Goal: Transaction & Acquisition: Purchase product/service

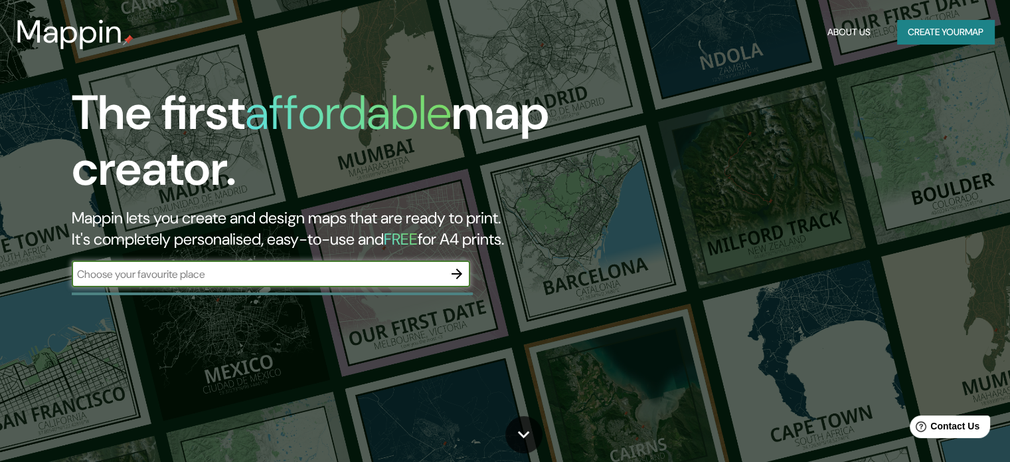
click at [359, 274] on input "text" at bounding box center [258, 273] width 372 height 15
type input "s"
type input "paraguay y [GEOGRAPHIC_DATA][PERSON_NAME]"
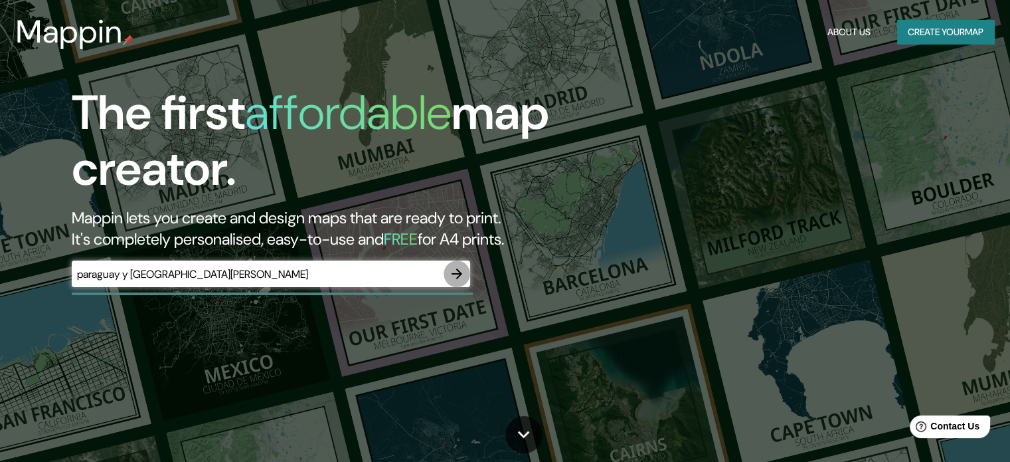
click at [464, 271] on icon "button" at bounding box center [457, 274] width 16 height 16
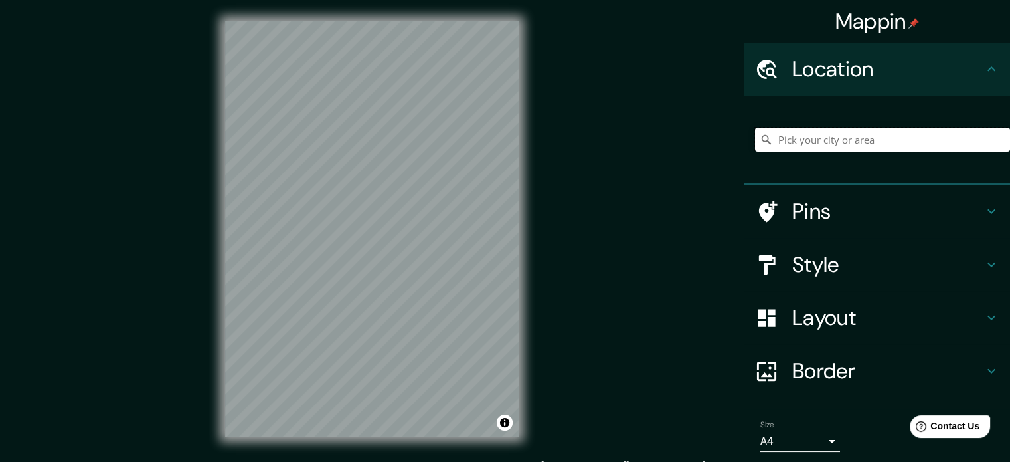
click at [879, 142] on input "Pick your city or area" at bounding box center [882, 140] width 255 height 24
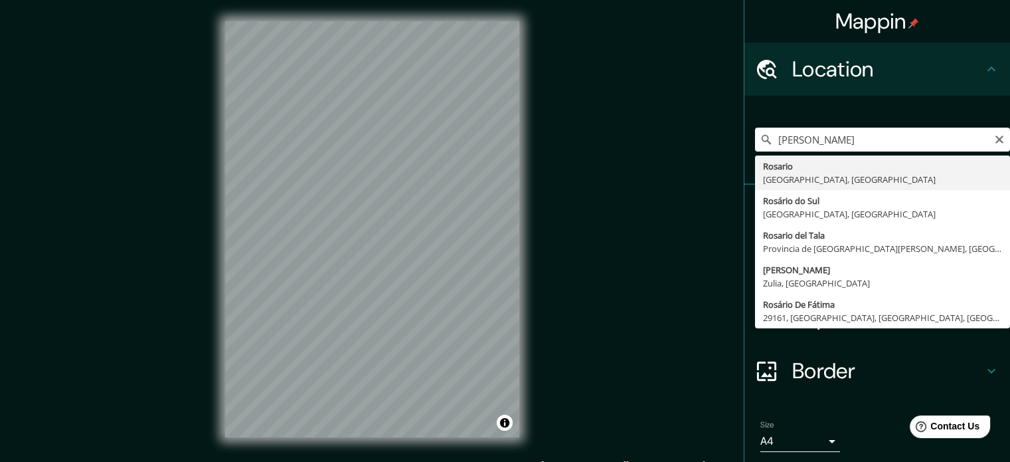
type input "[GEOGRAPHIC_DATA], [GEOGRAPHIC_DATA], [GEOGRAPHIC_DATA]"
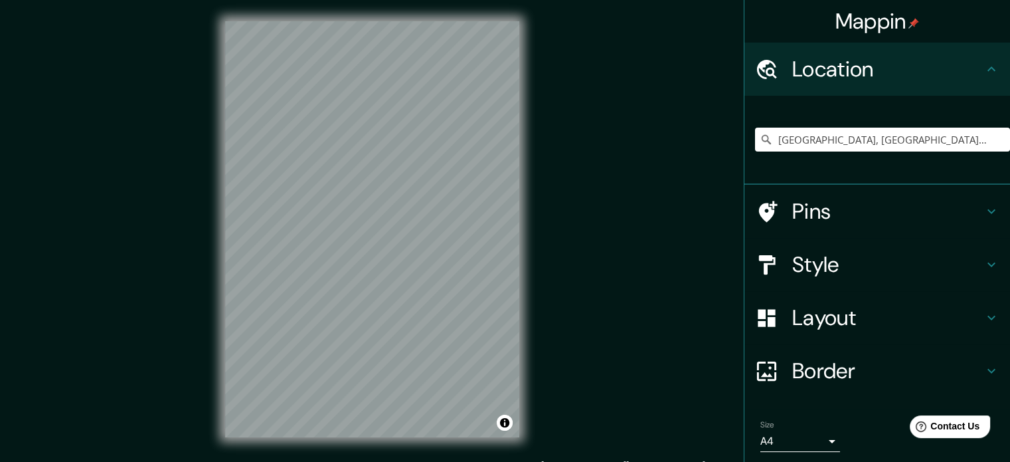
click at [889, 268] on h4 "Style" at bounding box center [887, 264] width 191 height 27
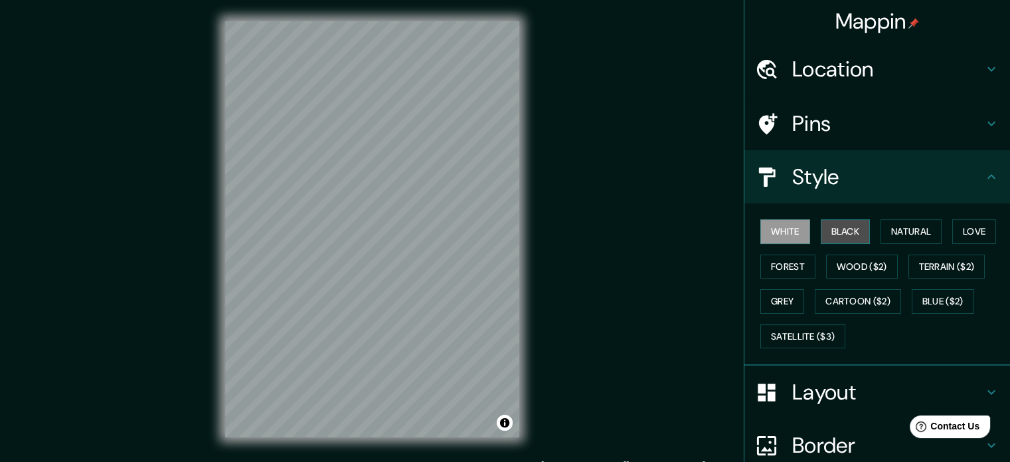
click at [828, 228] on button "Black" at bounding box center [846, 231] width 50 height 25
click at [875, 388] on h4 "Layout" at bounding box center [887, 392] width 191 height 27
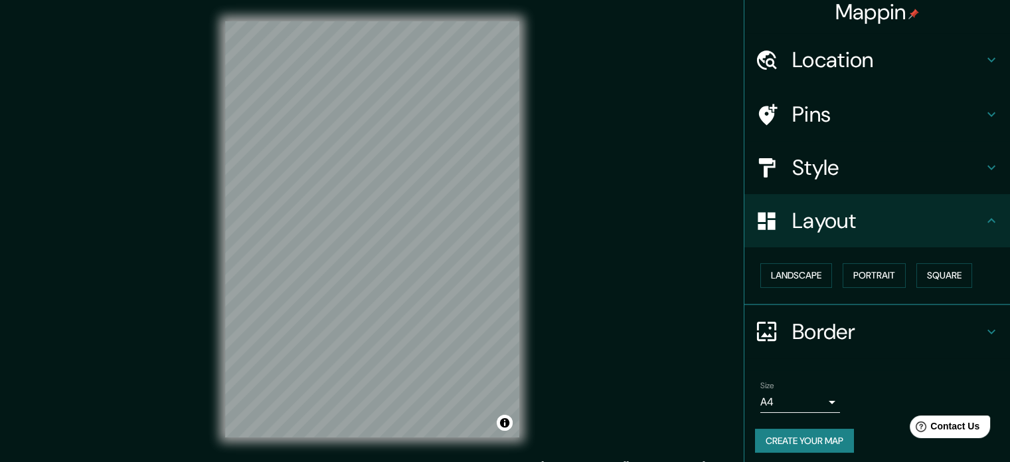
scroll to position [15, 0]
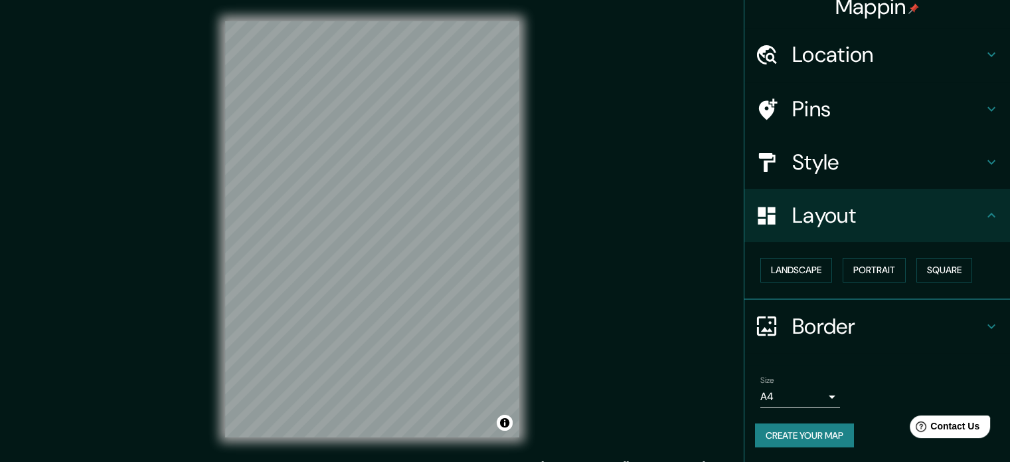
click at [810, 390] on body "Mappin Location [GEOGRAPHIC_DATA], [GEOGRAPHIC_DATA], [GEOGRAPHIC_DATA] Pins St…" at bounding box center [505, 231] width 1010 height 462
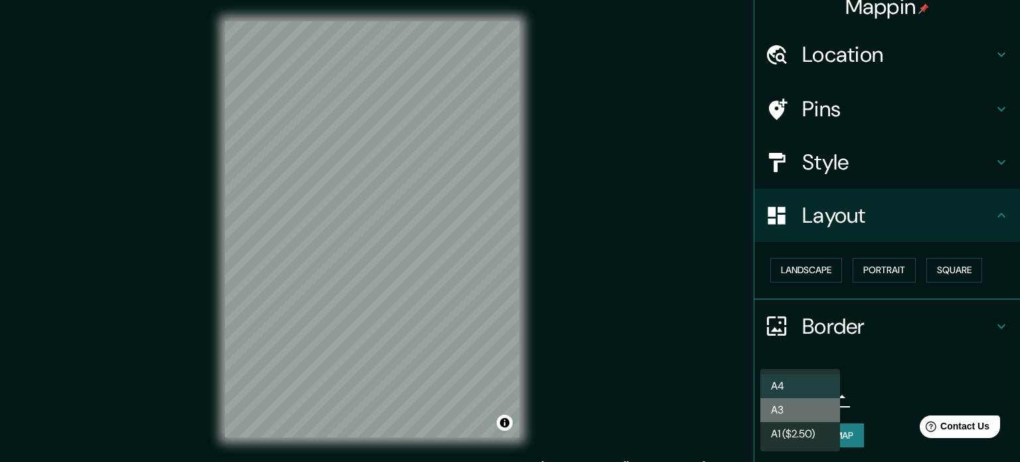
click at [815, 407] on li "A3" at bounding box center [800, 410] width 80 height 24
type input "a4"
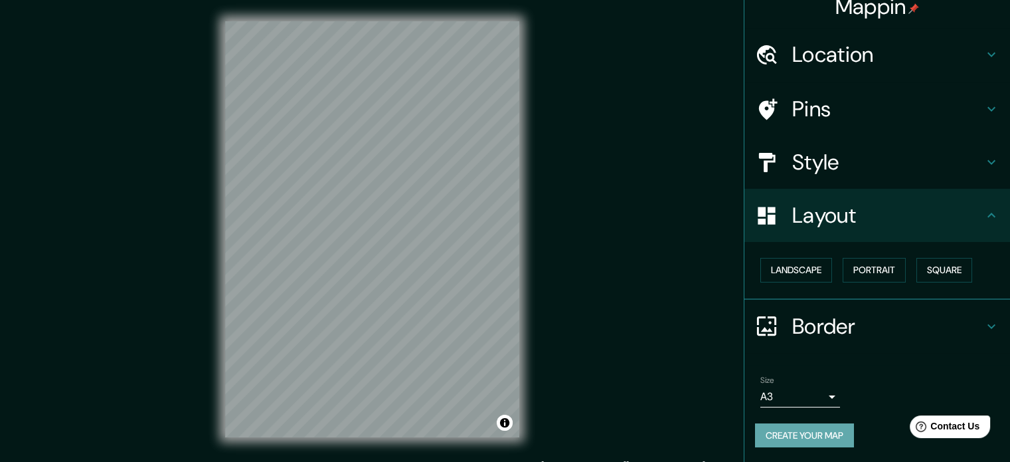
click at [824, 425] on button "Create your map" at bounding box center [804, 435] width 99 height 25
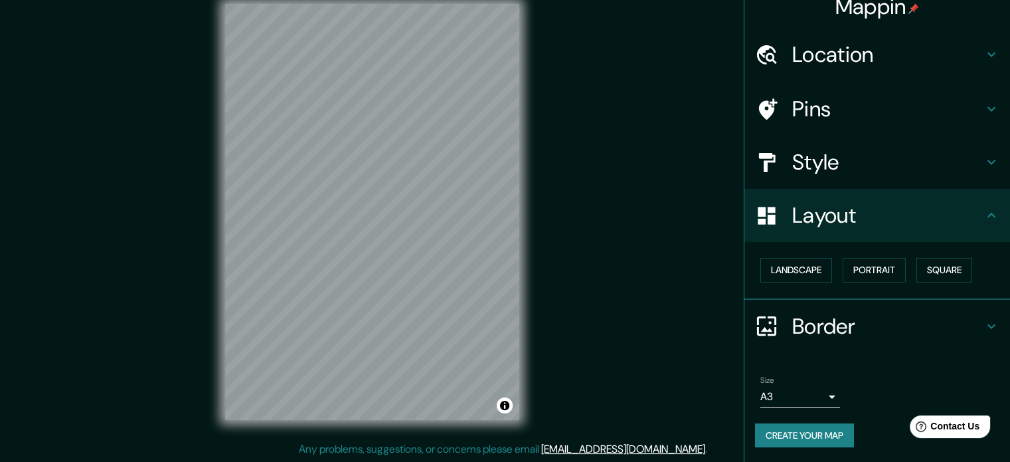
scroll to position [0, 0]
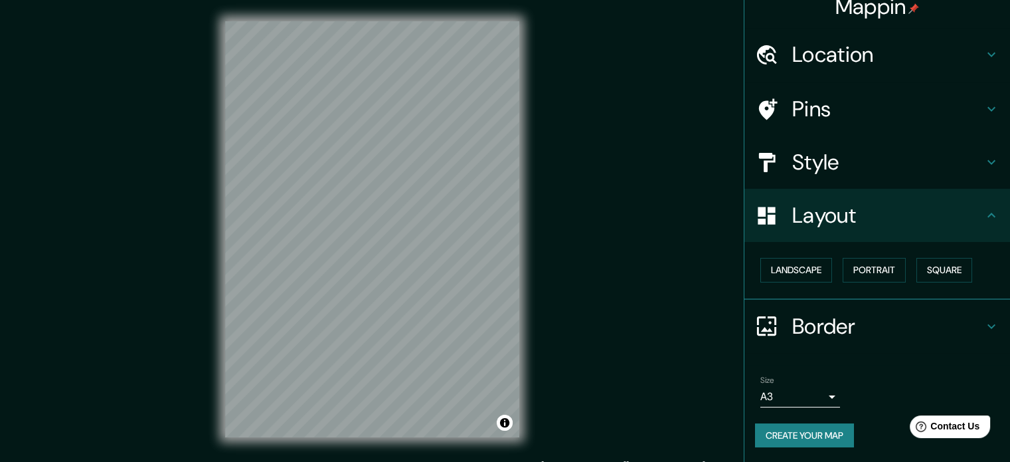
click at [677, 327] on div "Mappin Location [GEOGRAPHIC_DATA], [GEOGRAPHIC_DATA], [GEOGRAPHIC_DATA] Pins St…" at bounding box center [505, 239] width 1010 height 479
click at [621, 303] on div "Mappin Location [GEOGRAPHIC_DATA], [GEOGRAPHIC_DATA], [GEOGRAPHIC_DATA] Pins St…" at bounding box center [505, 239] width 1010 height 479
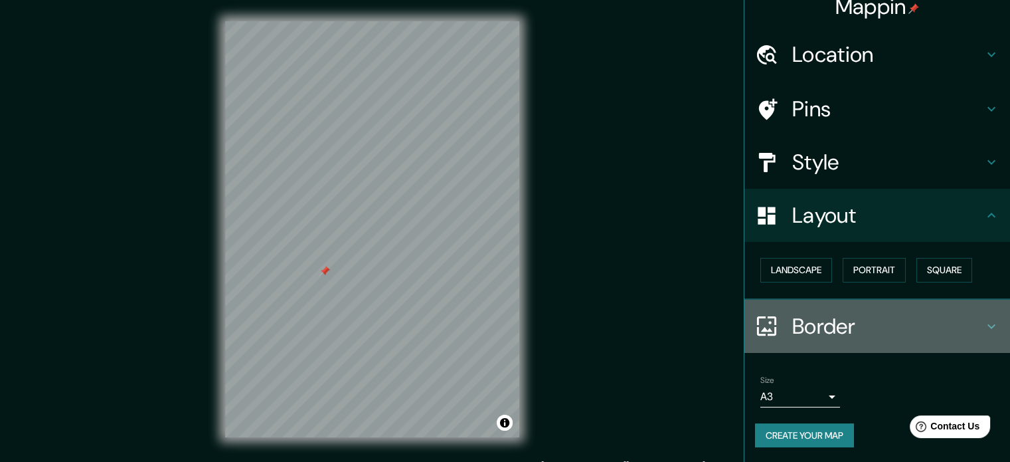
click at [933, 320] on h4 "Border" at bounding box center [887, 326] width 191 height 27
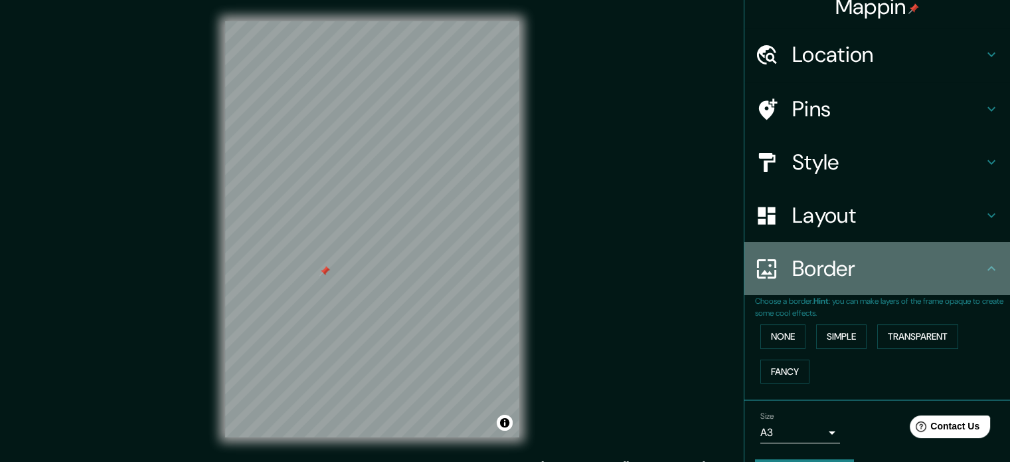
click at [920, 278] on h4 "Border" at bounding box center [887, 268] width 191 height 27
drag, startPoint x: 883, startPoint y: 273, endPoint x: 934, endPoint y: 287, distance: 53.0
click at [884, 273] on h4 "Border" at bounding box center [887, 268] width 191 height 27
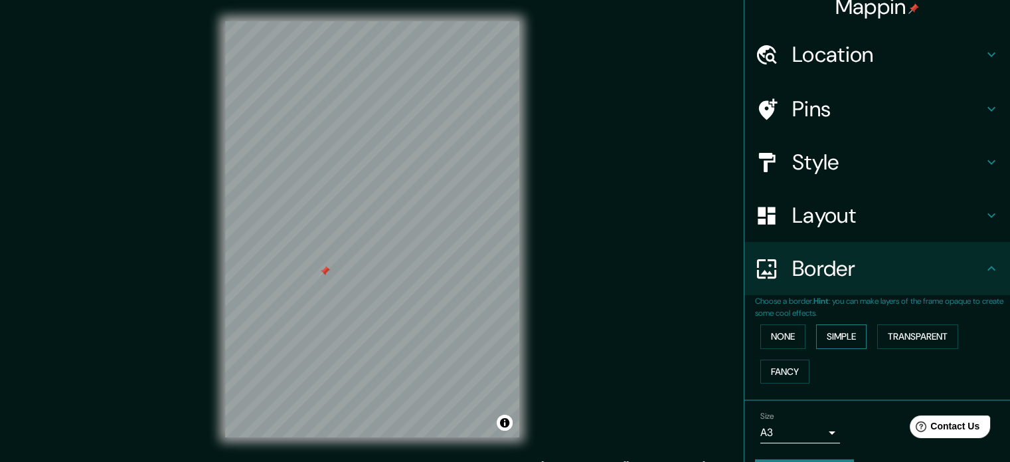
click at [839, 333] on button "Simple" at bounding box center [841, 336] width 50 height 25
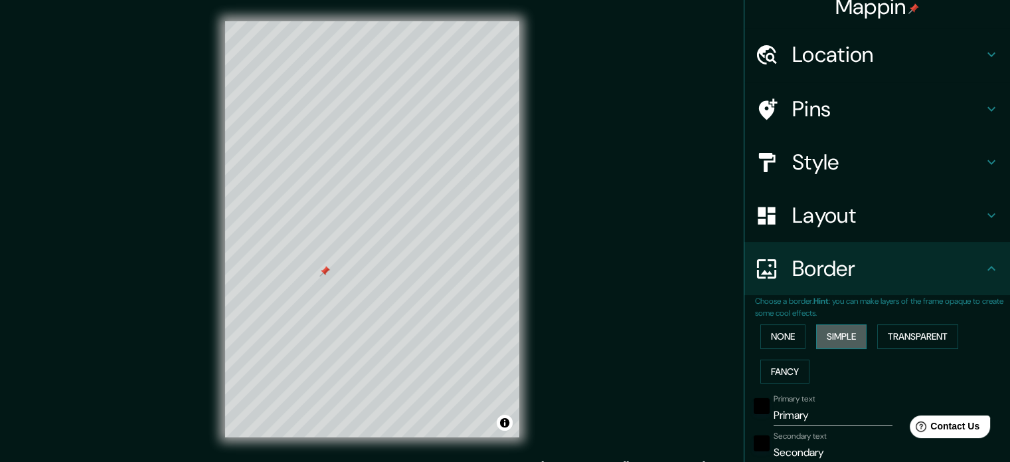
click at [839, 333] on button "Simple" at bounding box center [841, 336] width 50 height 25
type input "177"
type input "35"
click at [768, 329] on button "None" at bounding box center [782, 336] width 45 height 25
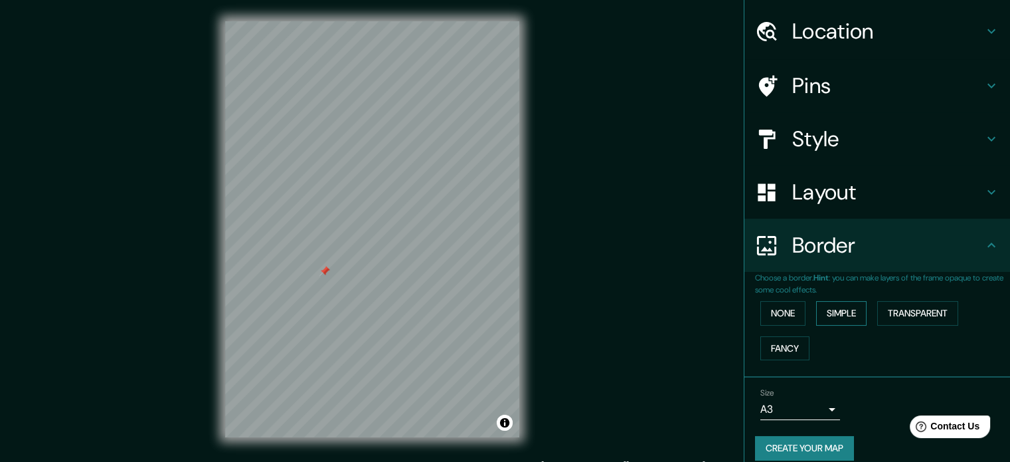
scroll to position [50, 0]
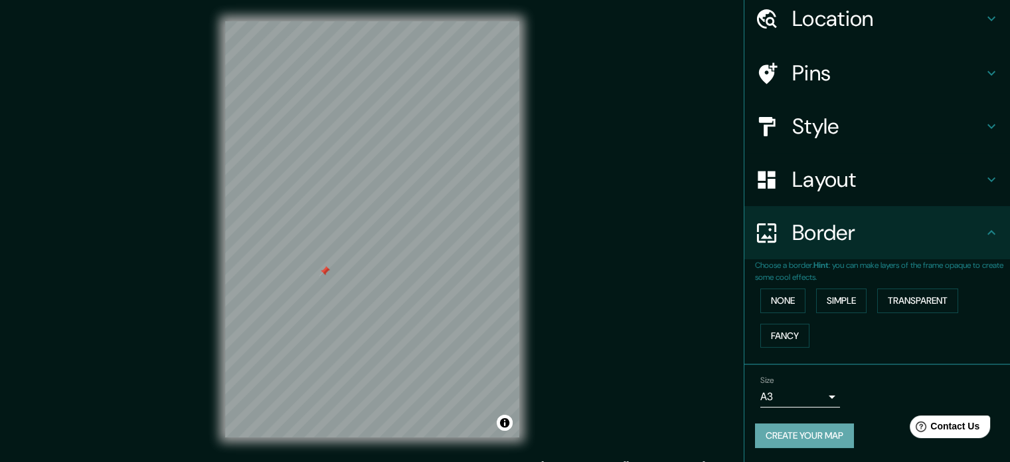
click at [830, 430] on button "Create your map" at bounding box center [804, 435] width 99 height 25
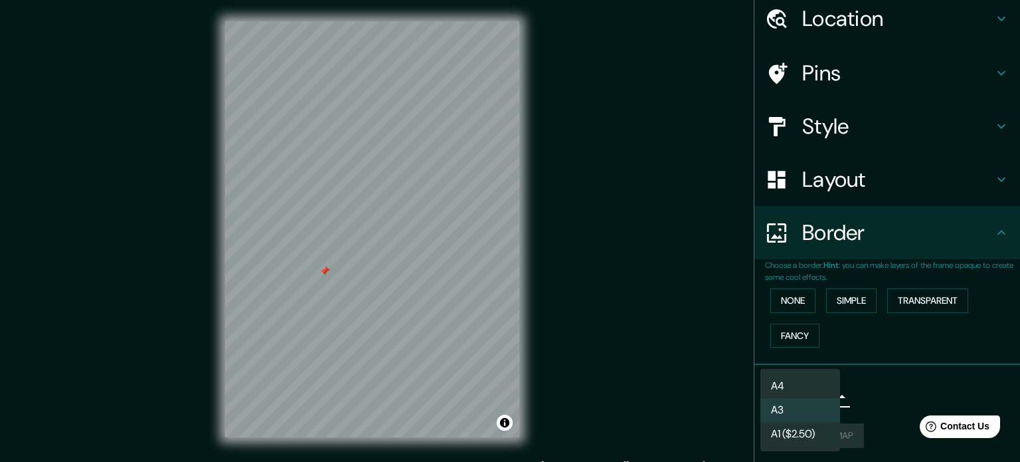
click at [823, 394] on body "Mappin Location [GEOGRAPHIC_DATA], [GEOGRAPHIC_DATA], [GEOGRAPHIC_DATA] Pins St…" at bounding box center [510, 231] width 1020 height 462
click at [819, 379] on li "A4" at bounding box center [800, 386] width 80 height 24
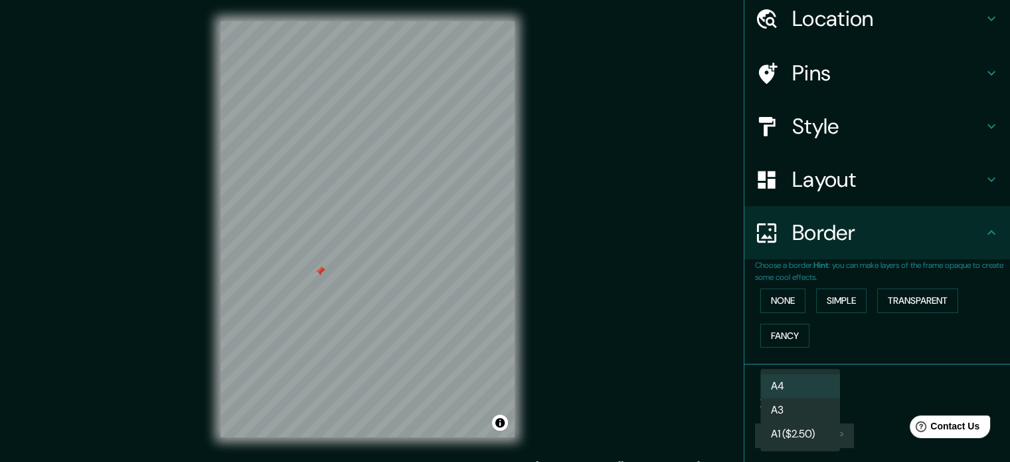
click at [810, 393] on body "Mappin Location [GEOGRAPHIC_DATA], [GEOGRAPHIC_DATA], [GEOGRAPHIC_DATA] Pins St…" at bounding box center [505, 231] width 1010 height 462
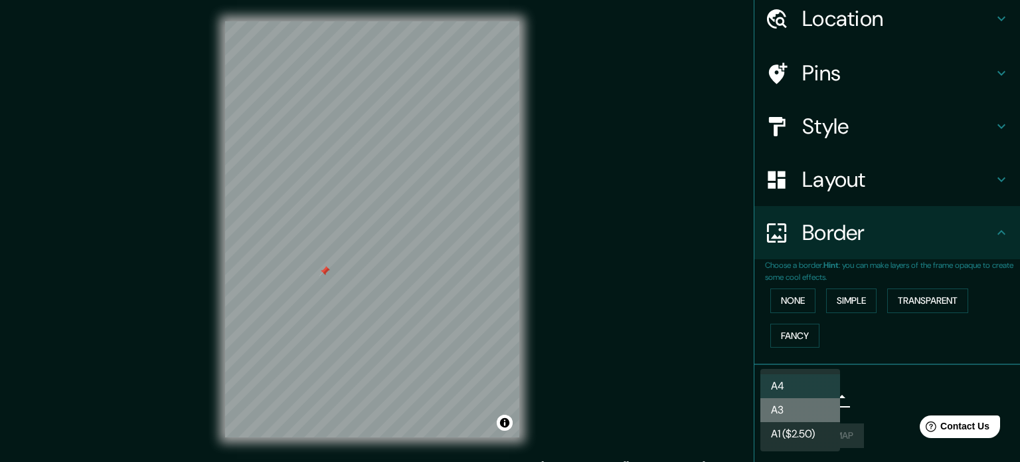
click at [798, 409] on li "A3" at bounding box center [800, 410] width 80 height 24
type input "a4"
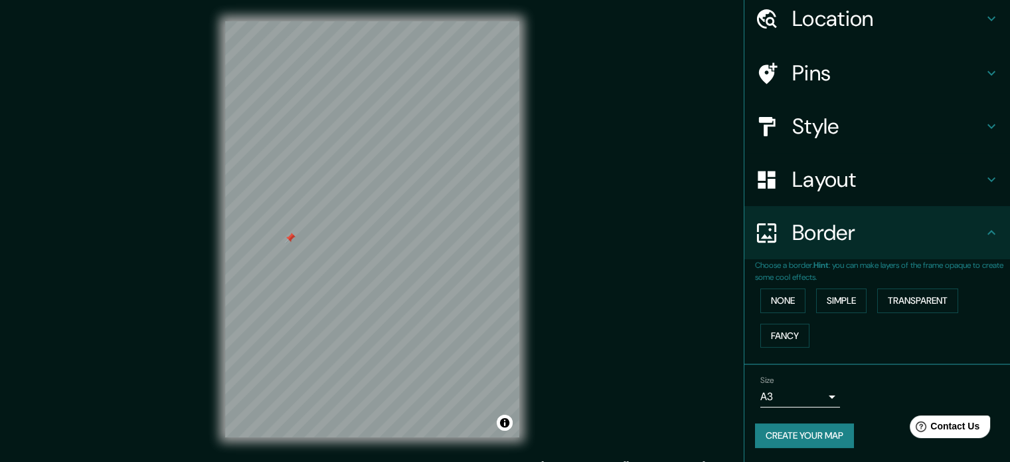
click at [526, 216] on div "© Mapbox © OpenStreetMap Improve this map" at bounding box center [372, 229] width 337 height 458
click at [161, 238] on div "Mappin Location [GEOGRAPHIC_DATA], [GEOGRAPHIC_DATA], [GEOGRAPHIC_DATA] Pins St…" at bounding box center [505, 239] width 1010 height 479
